Goal: Information Seeking & Learning: Learn about a topic

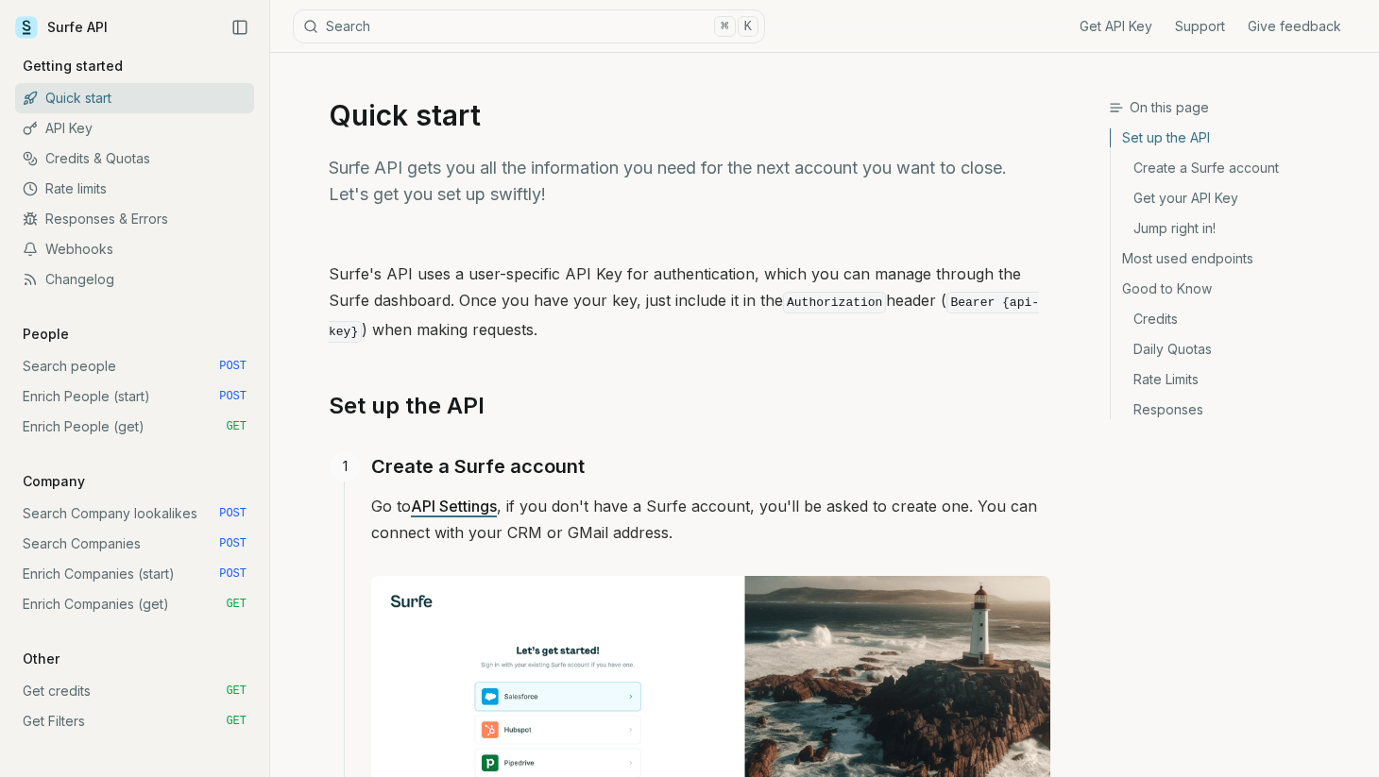
click at [91, 185] on link "Rate limits" at bounding box center [134, 189] width 239 height 30
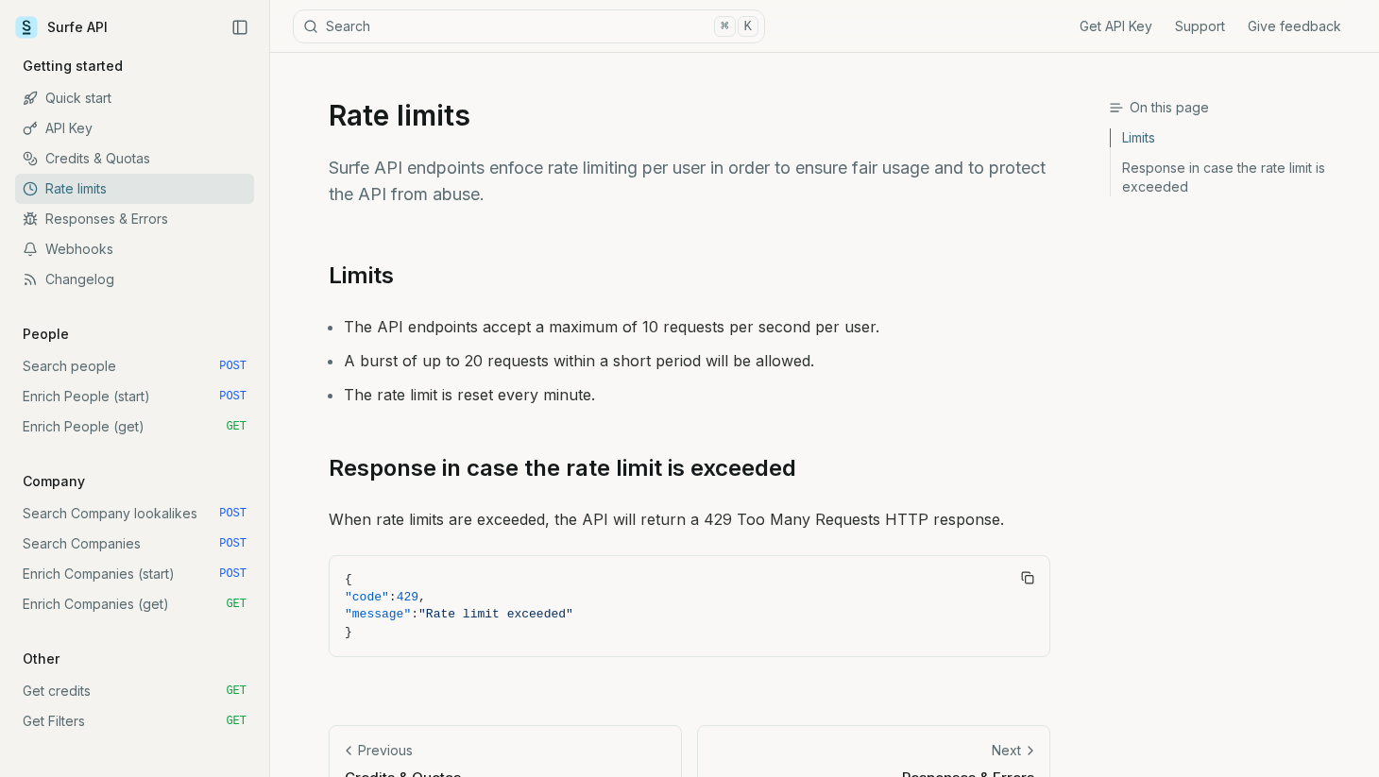
click at [71, 690] on link "Get credits GET" at bounding box center [134, 691] width 239 height 30
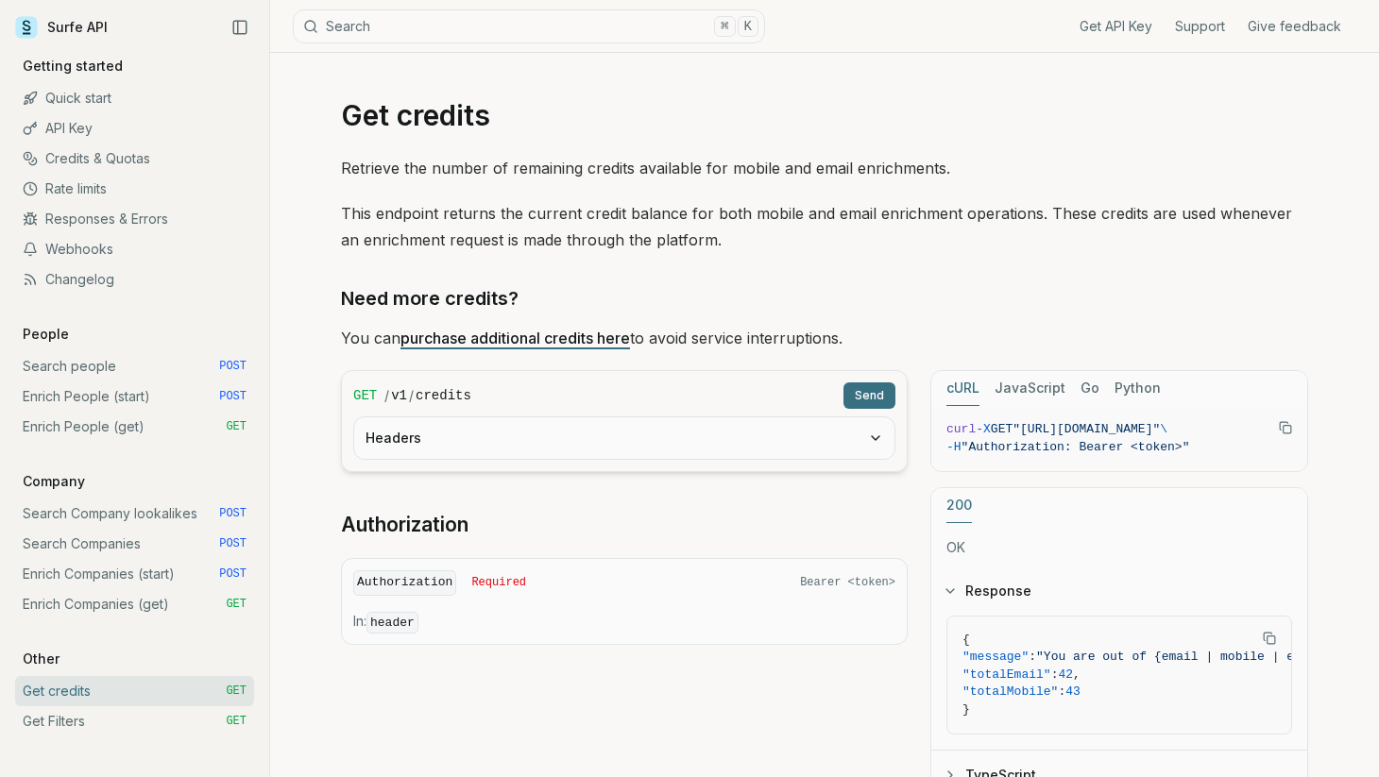
scroll to position [19, 0]
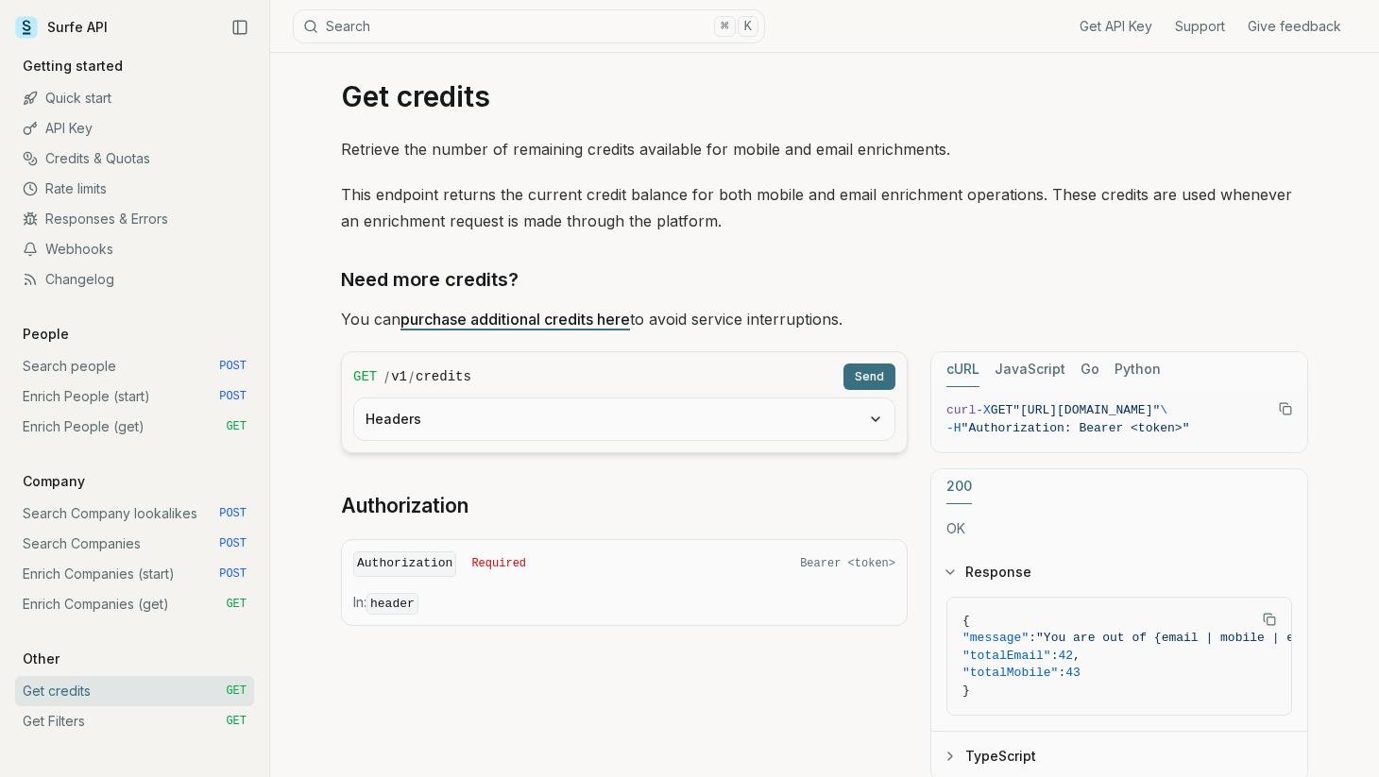
click at [572, 319] on link "purchase additional credits here" at bounding box center [514, 319] width 229 height 19
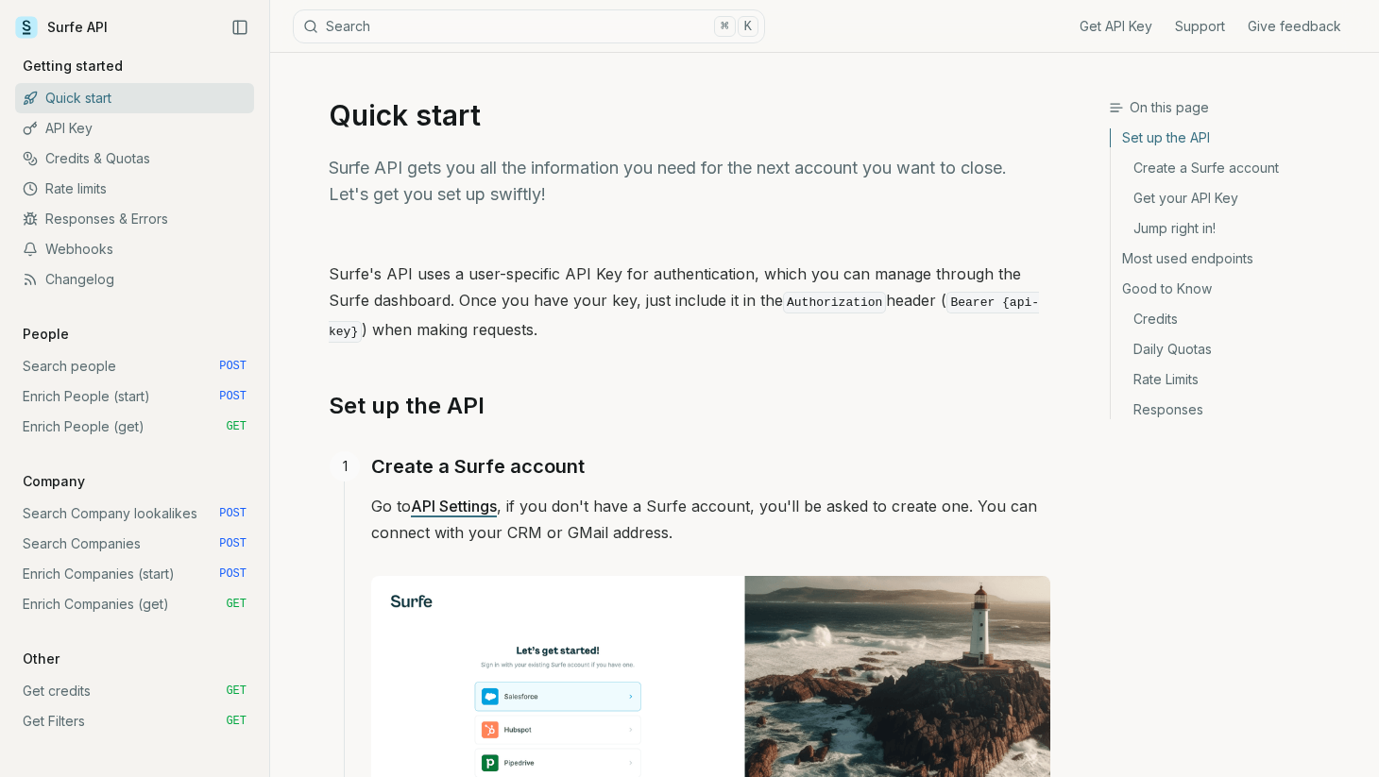
click at [81, 155] on link "Credits & Quotas" at bounding box center [134, 159] width 239 height 30
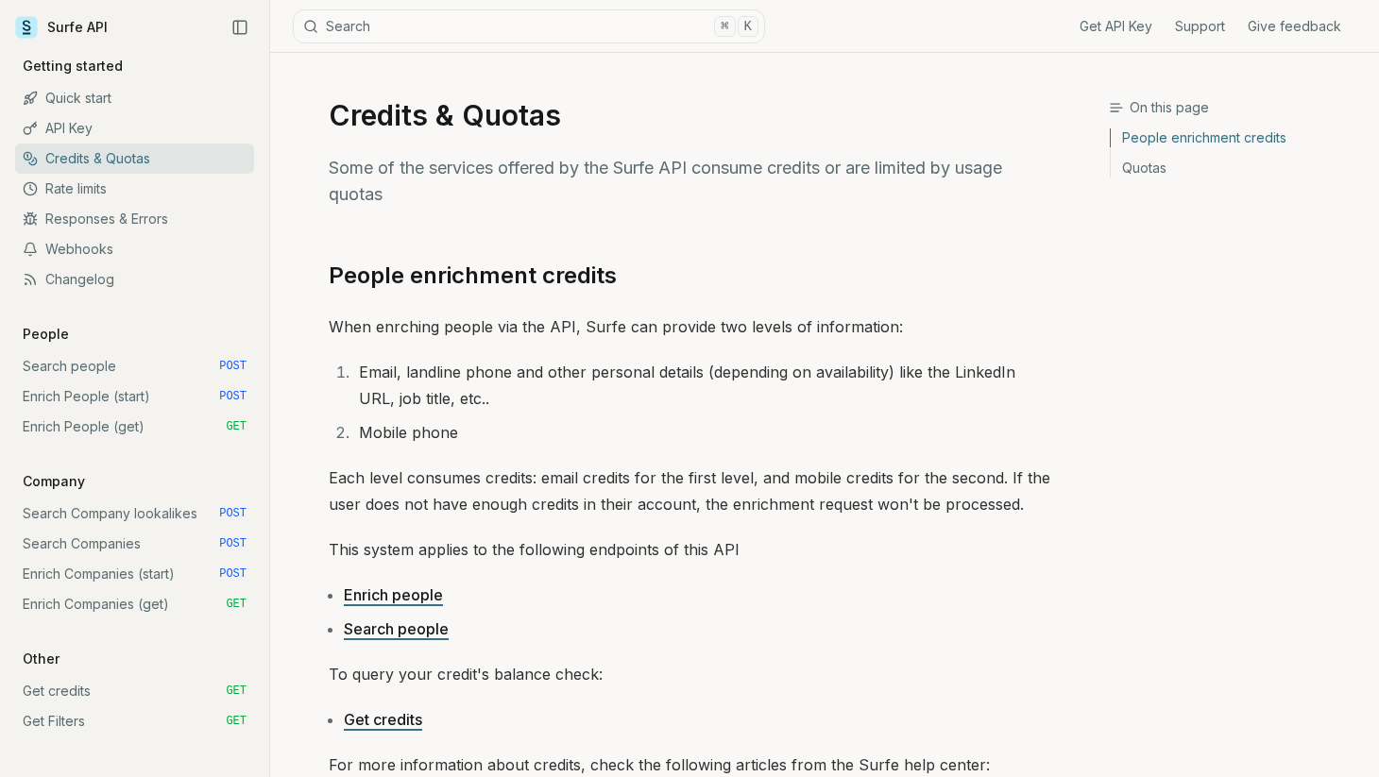
click at [93, 180] on link "Rate limits" at bounding box center [134, 189] width 239 height 30
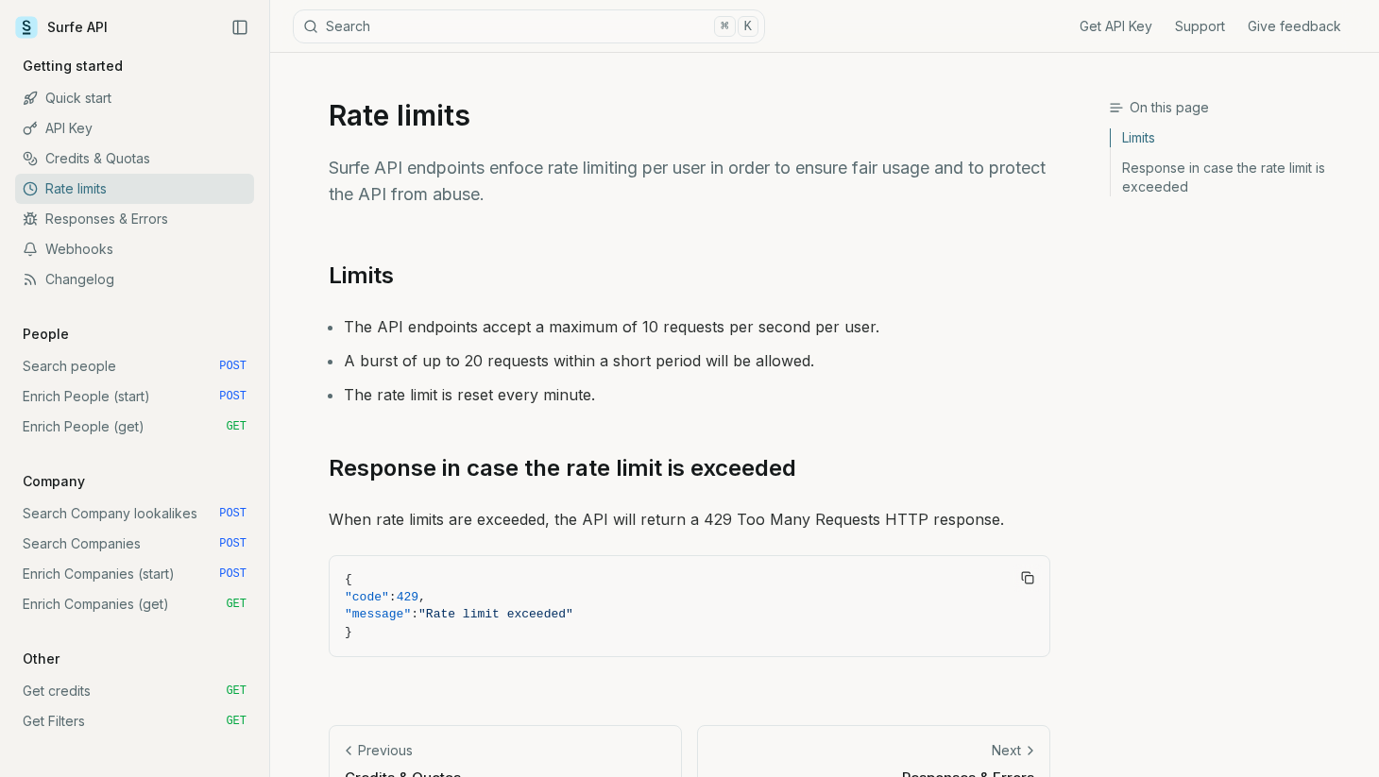
click at [110, 217] on link "Responses & Errors" at bounding box center [134, 219] width 239 height 30
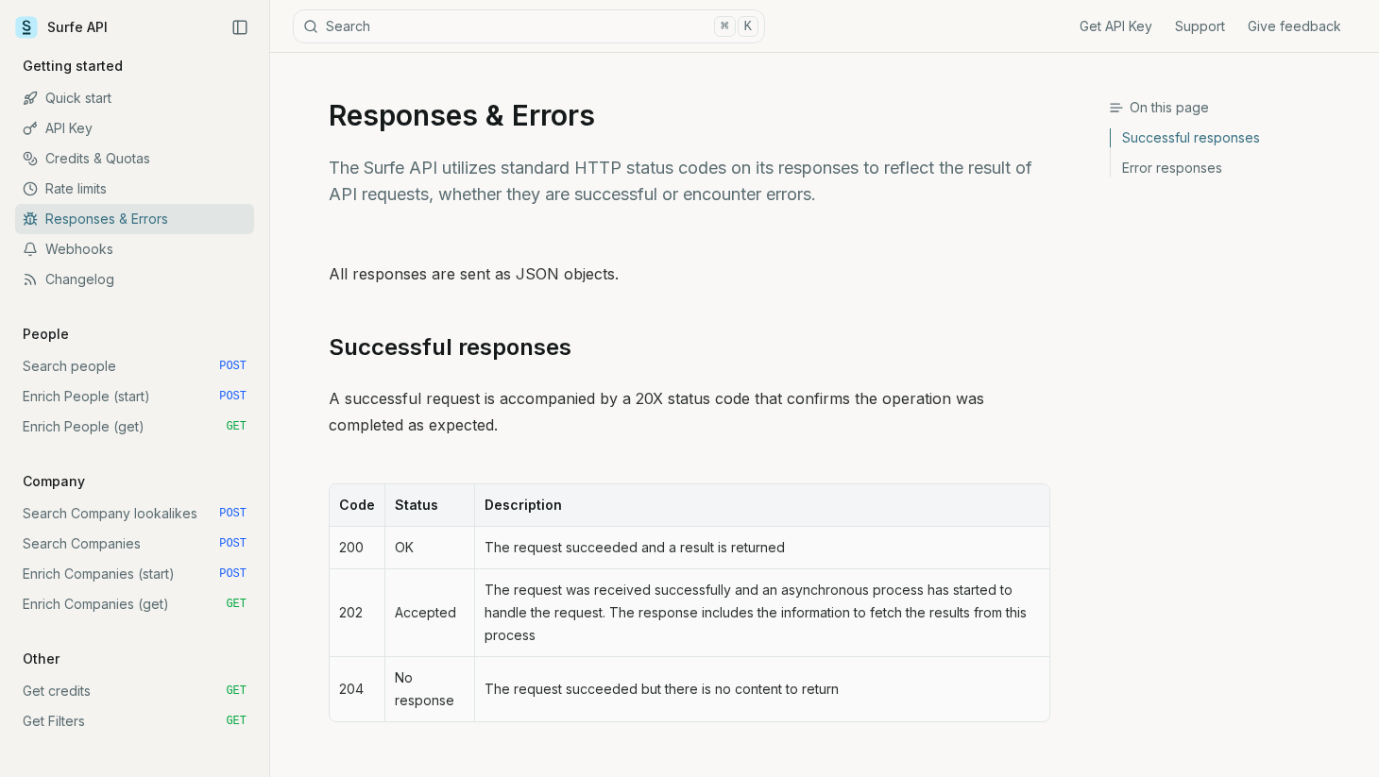
click at [101, 246] on link "Webhooks" at bounding box center [134, 249] width 239 height 30
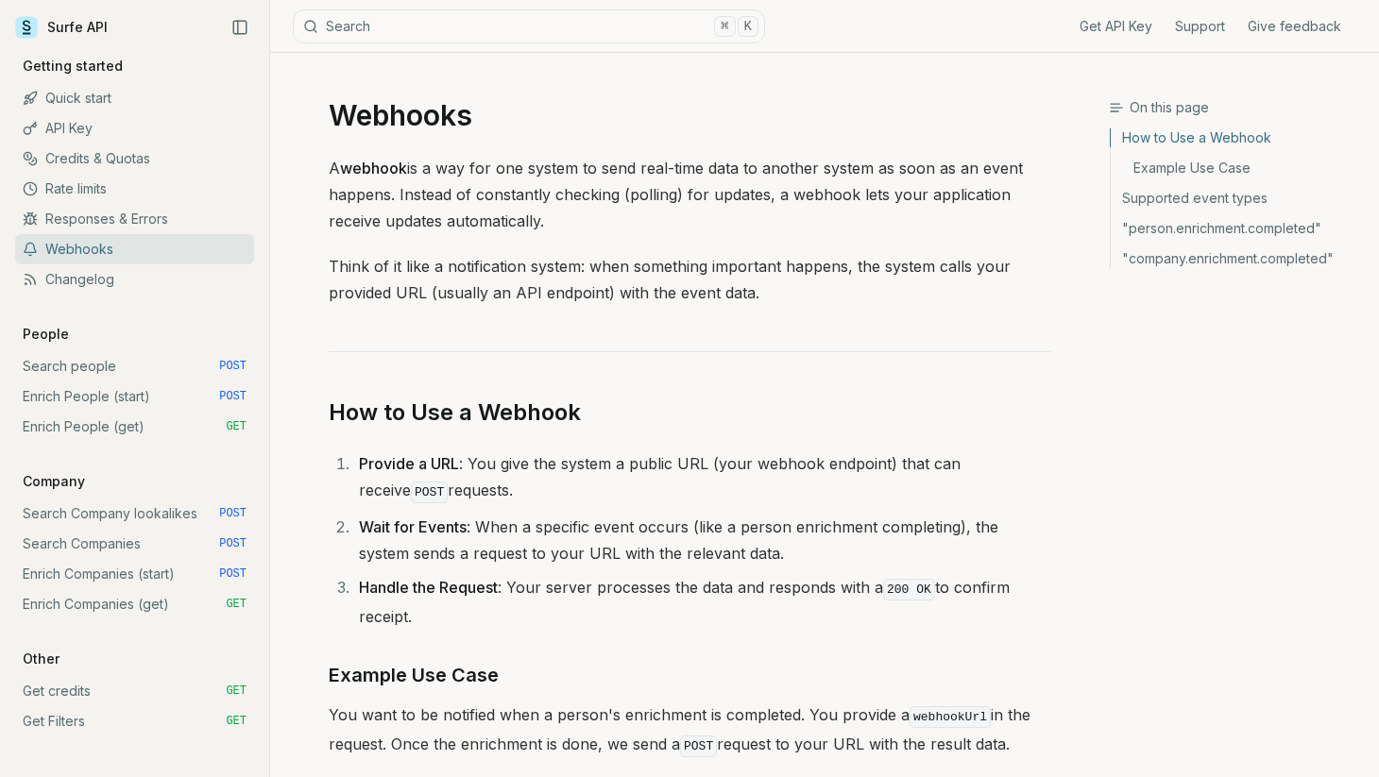
click at [93, 280] on link "Changelog" at bounding box center [134, 279] width 239 height 30
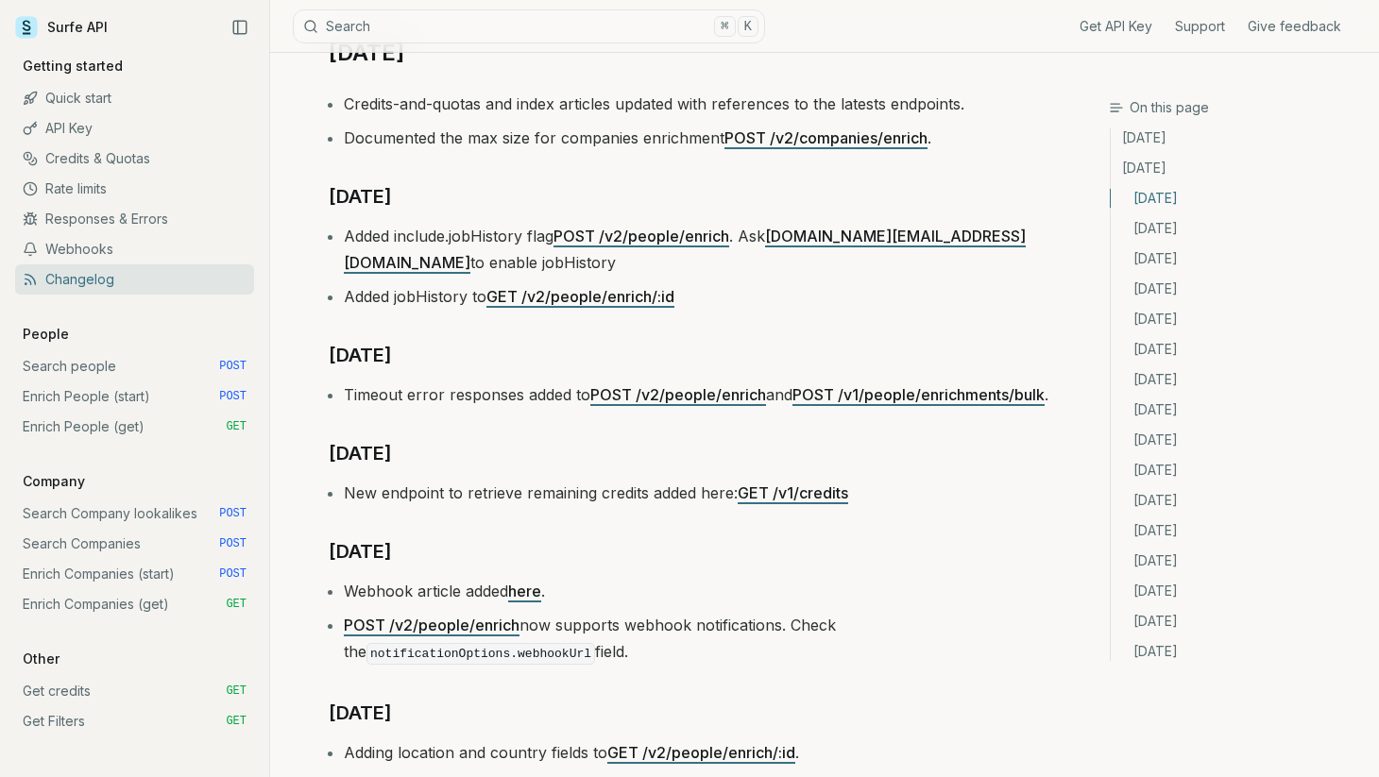
scroll to position [401, 0]
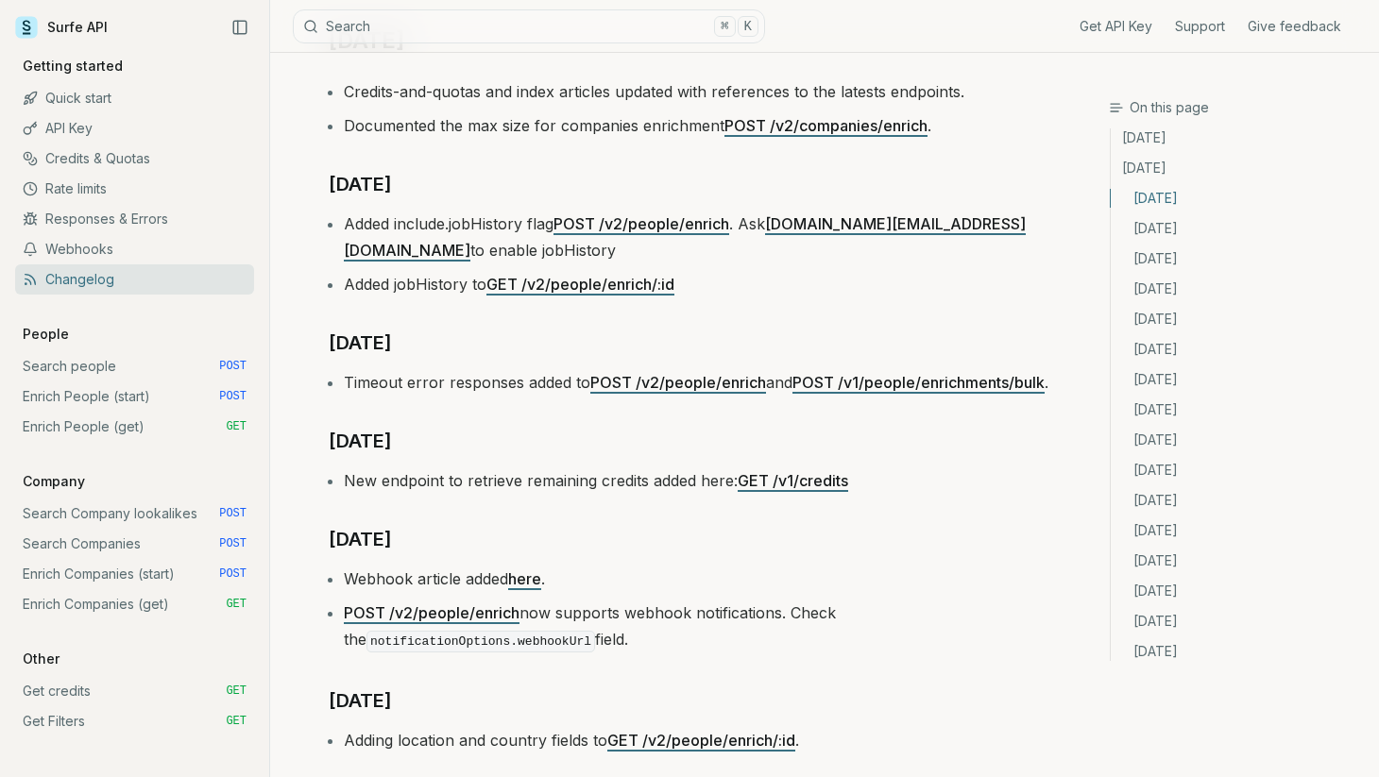
click at [59, 724] on link "Get Filters GET" at bounding box center [134, 721] width 239 height 30
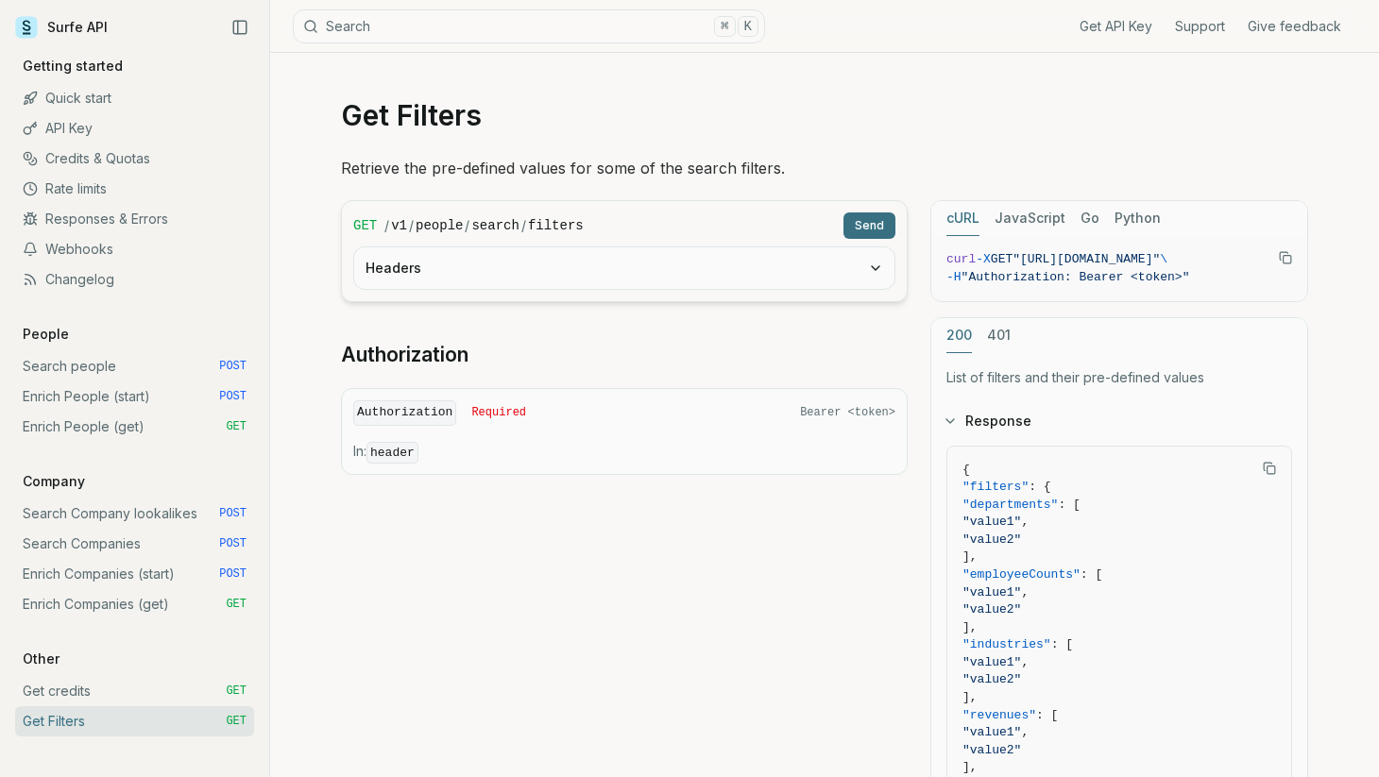
click at [56, 700] on link "Get credits GET" at bounding box center [134, 691] width 239 height 30
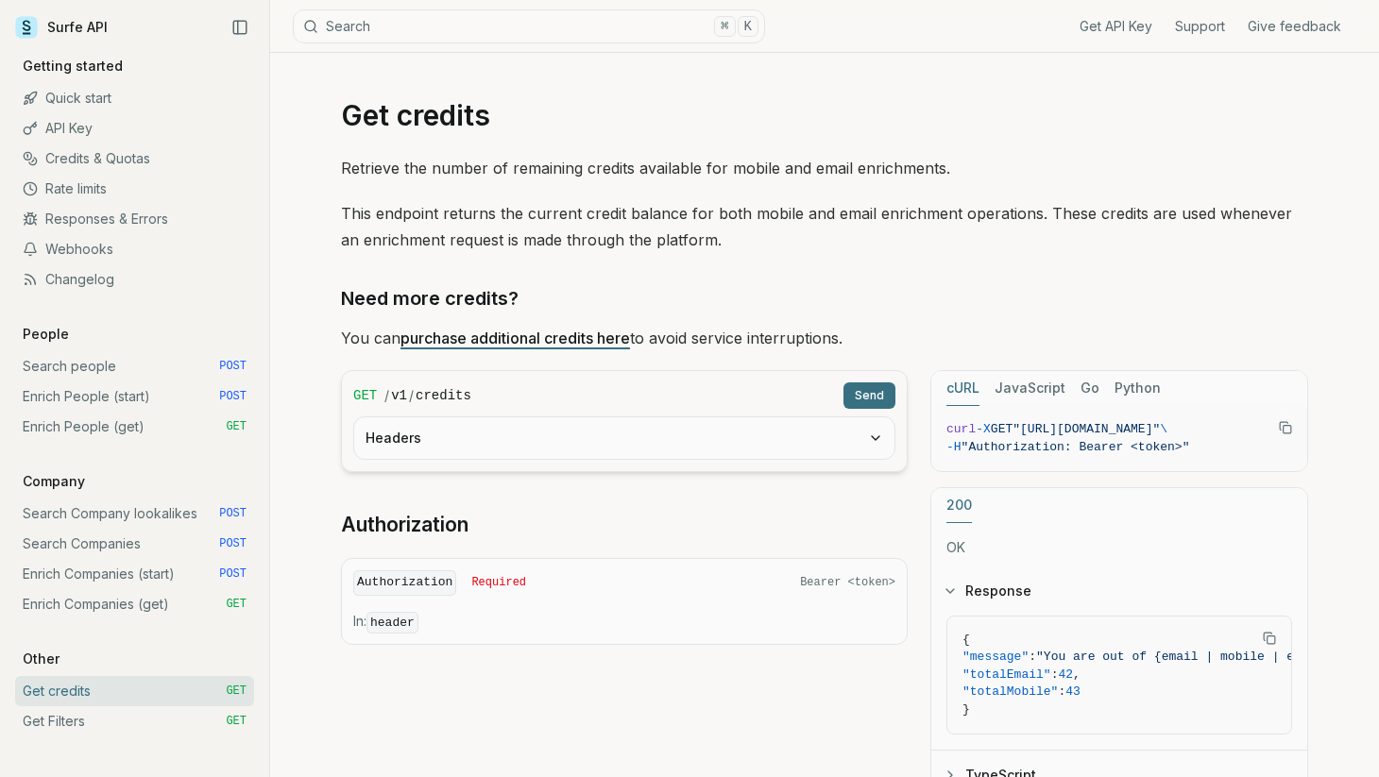
click at [70, 185] on link "Rate limits" at bounding box center [134, 189] width 239 height 30
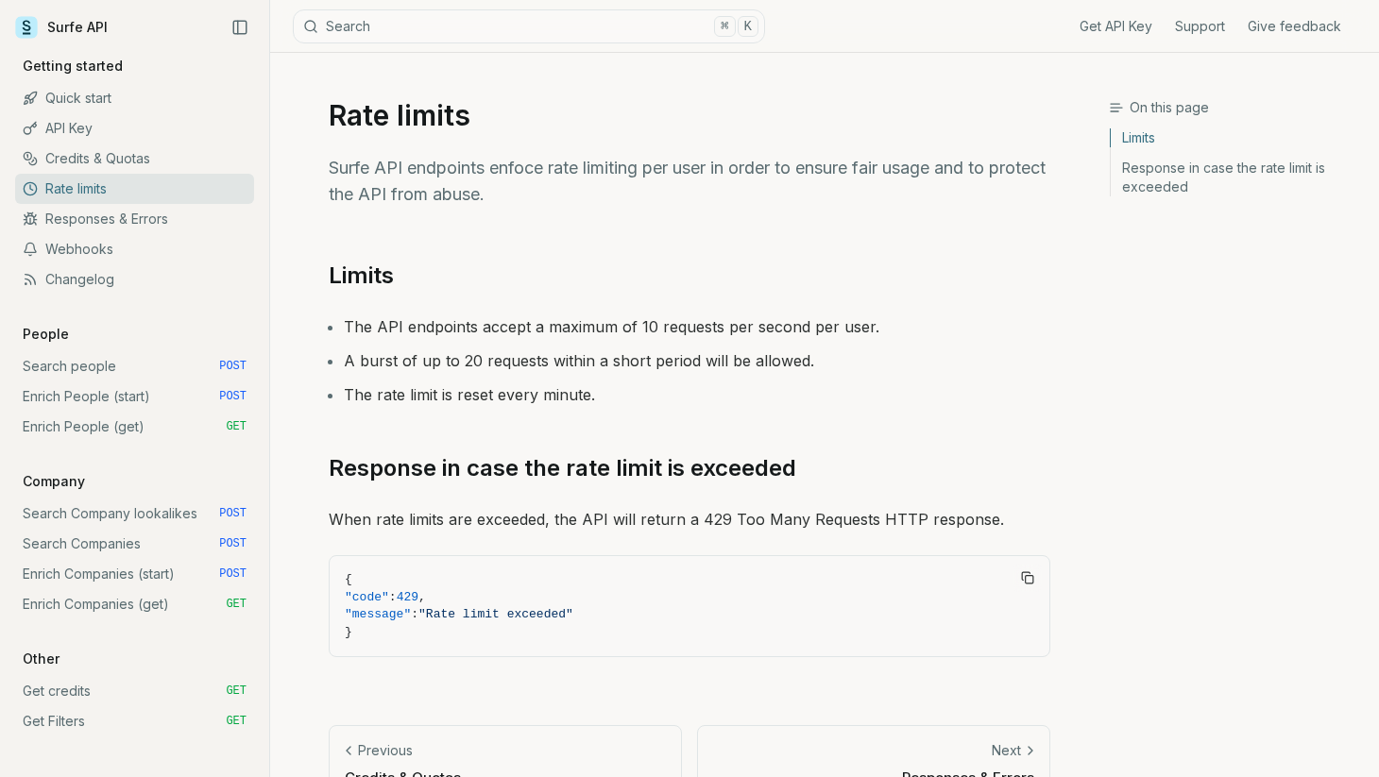
click at [80, 169] on link "Credits & Quotas" at bounding box center [134, 159] width 239 height 30
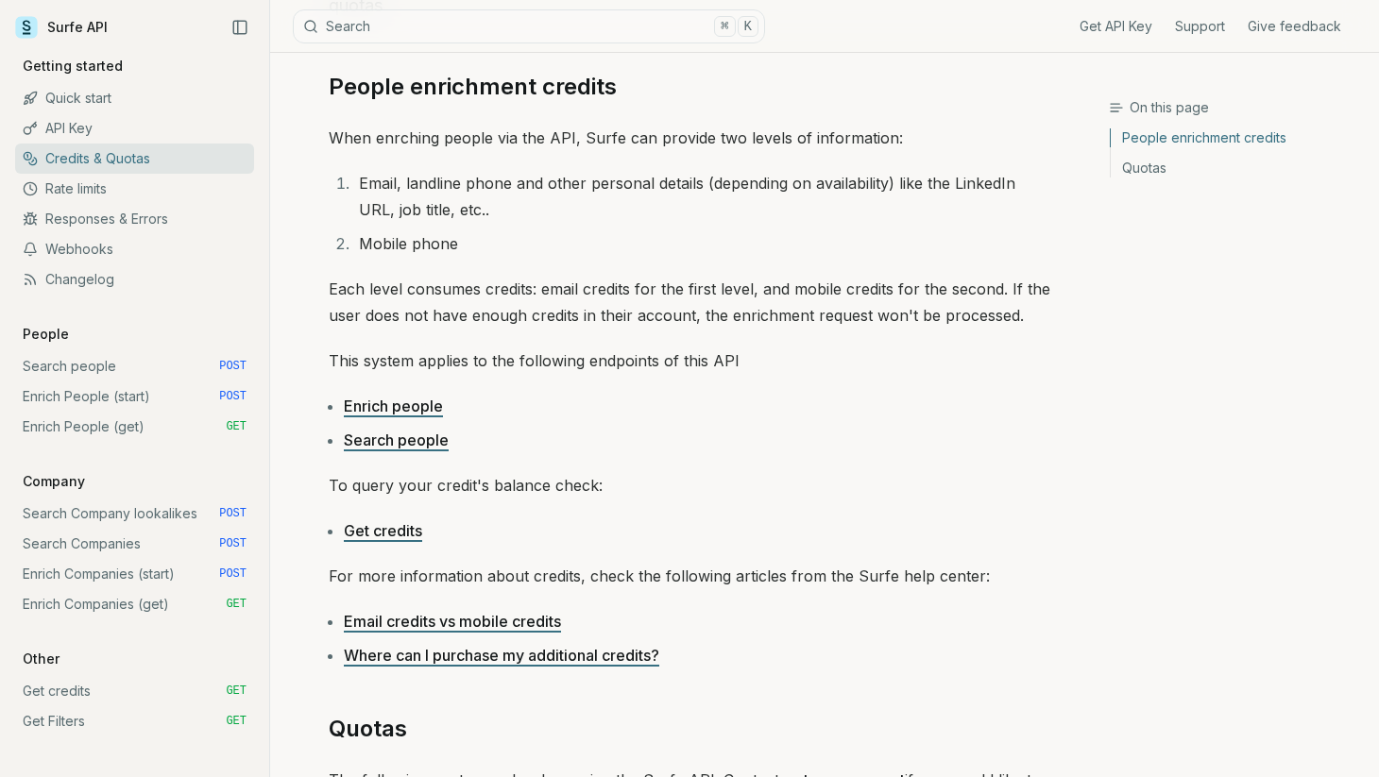
scroll to position [196, 0]
